Goal: Complete application form

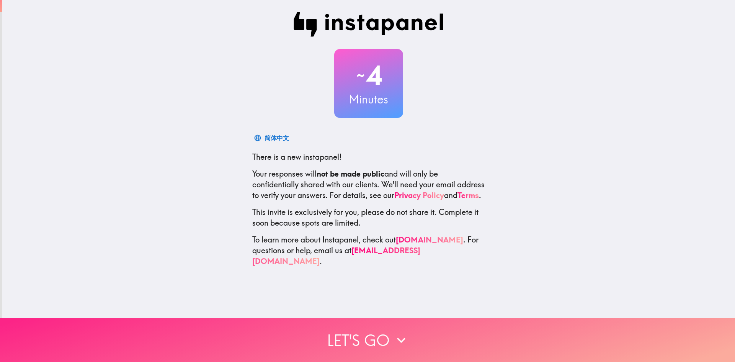
click at [388, 336] on button "Let's go" at bounding box center [367, 340] width 735 height 44
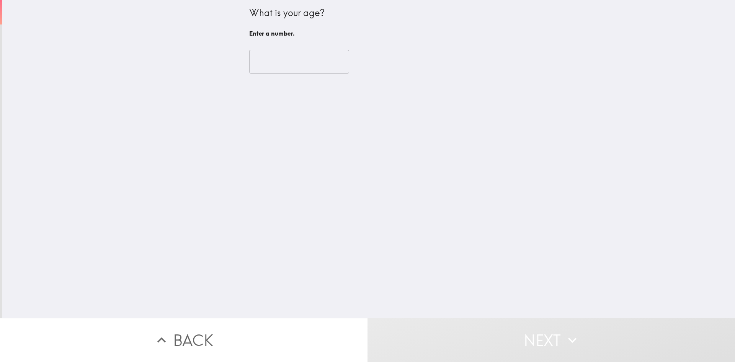
click at [272, 64] on input "number" at bounding box center [299, 62] width 100 height 24
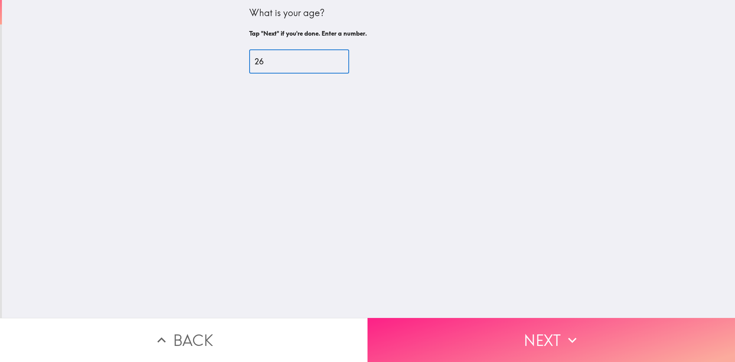
type input "26"
click at [554, 341] on button "Next" at bounding box center [550, 340] width 367 height 44
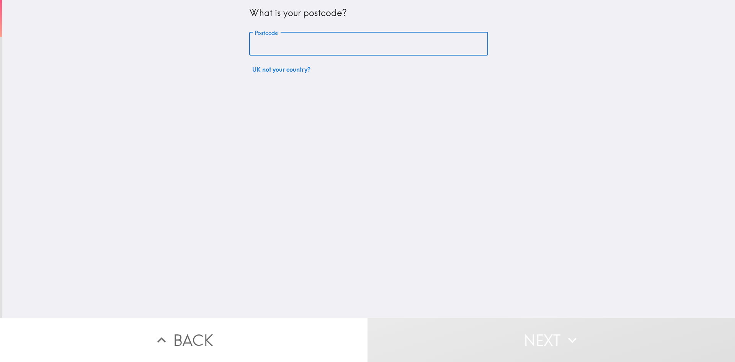
click at [284, 42] on input "Postcode" at bounding box center [368, 44] width 239 height 24
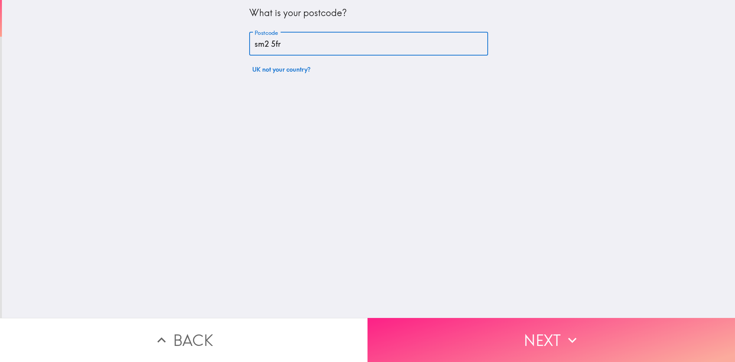
type input "sm2 5fr"
click at [551, 337] on button "Next" at bounding box center [550, 340] width 367 height 44
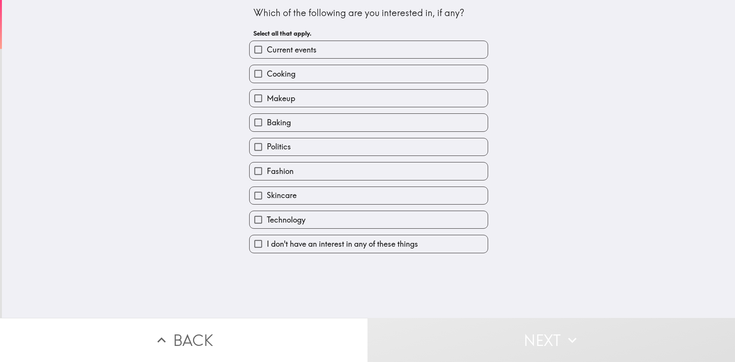
click at [267, 223] on span "Technology" at bounding box center [286, 219] width 39 height 11
click at [264, 223] on input "Technology" at bounding box center [257, 219] width 17 height 17
checkbox input "true"
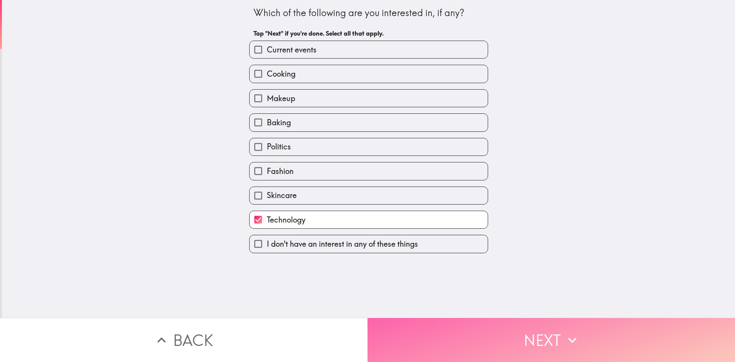
click at [582, 339] on button "Next" at bounding box center [550, 340] width 367 height 44
